Goal: Task Accomplishment & Management: Use online tool/utility

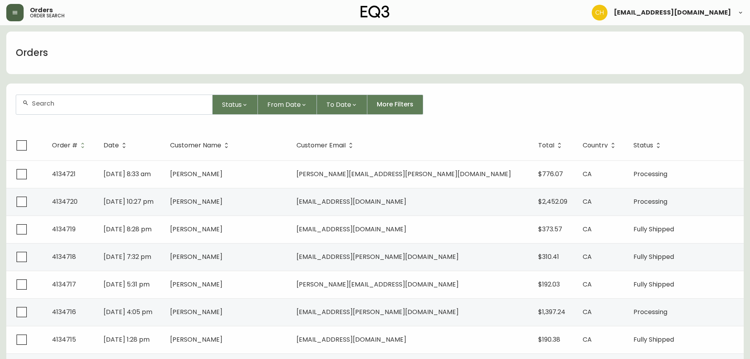
click at [14, 11] on icon "button" at bounding box center [15, 12] width 5 height 3
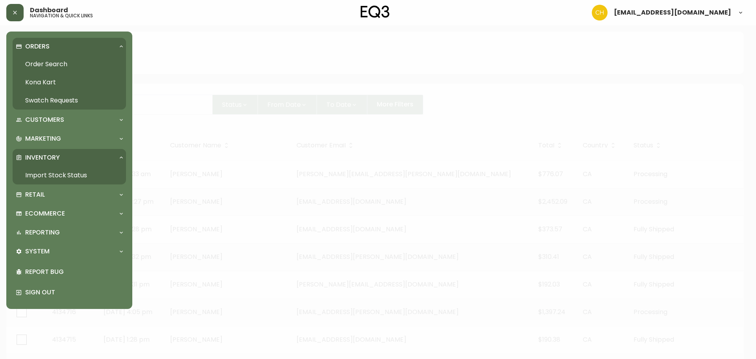
click at [48, 173] on link "Import Stock Status" at bounding box center [69, 175] width 113 height 18
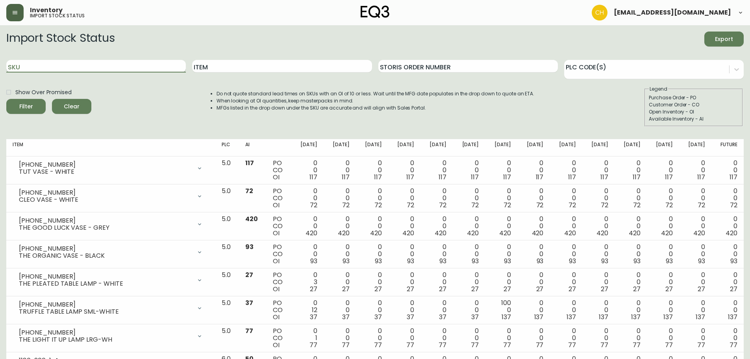
click at [114, 65] on input "SKU" at bounding box center [96, 66] width 180 height 13
click at [6, 99] on button "Filter" at bounding box center [25, 106] width 39 height 15
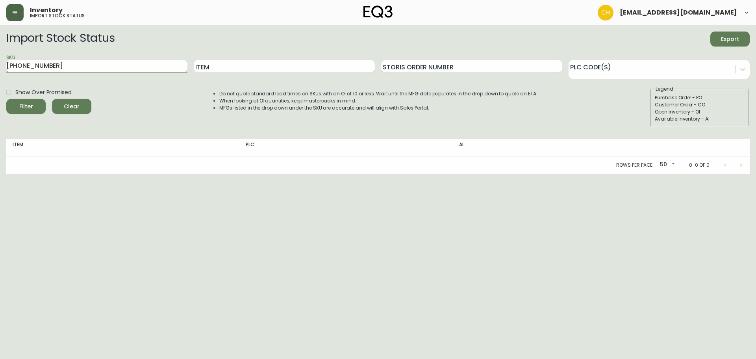
click at [103, 67] on input "[PHONE_NUMBER]" at bounding box center [96, 66] width 181 height 13
click at [6, 99] on button "Filter" at bounding box center [25, 106] width 39 height 15
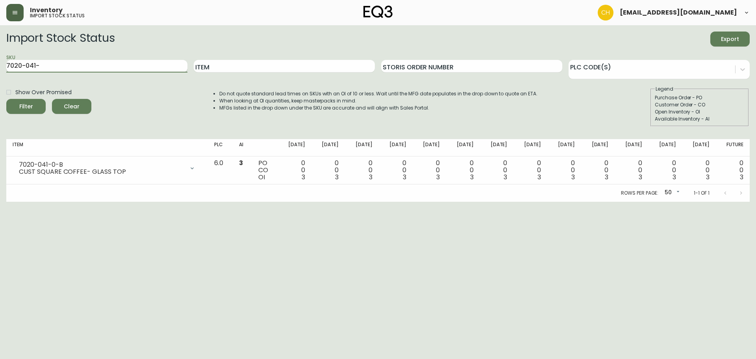
click at [76, 63] on input "7020-041-" at bounding box center [96, 66] width 181 height 13
type input "7020-04"
click at [6, 99] on button "Filter" at bounding box center [25, 106] width 39 height 15
